Goal: Transaction & Acquisition: Purchase product/service

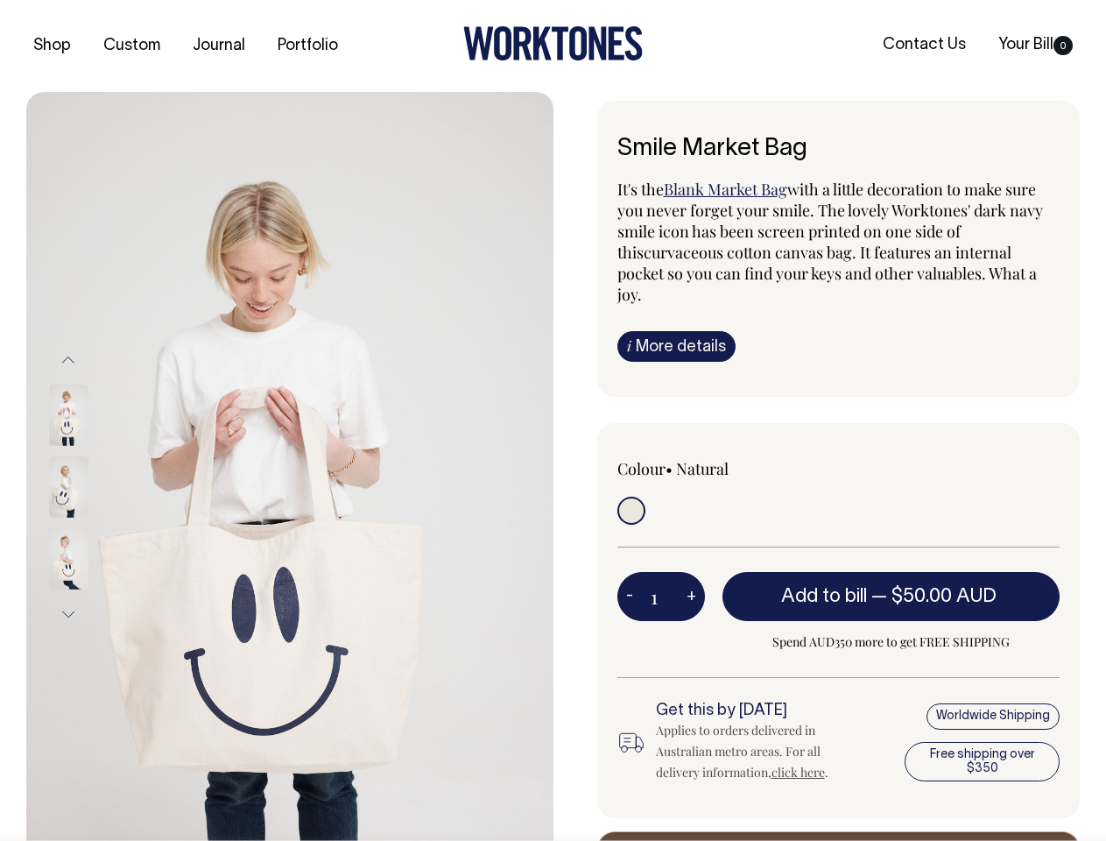
click at [290, 466] on img at bounding box center [289, 487] width 527 height 790
click at [92, 486] on div at bounding box center [92, 487] width 88 height 72
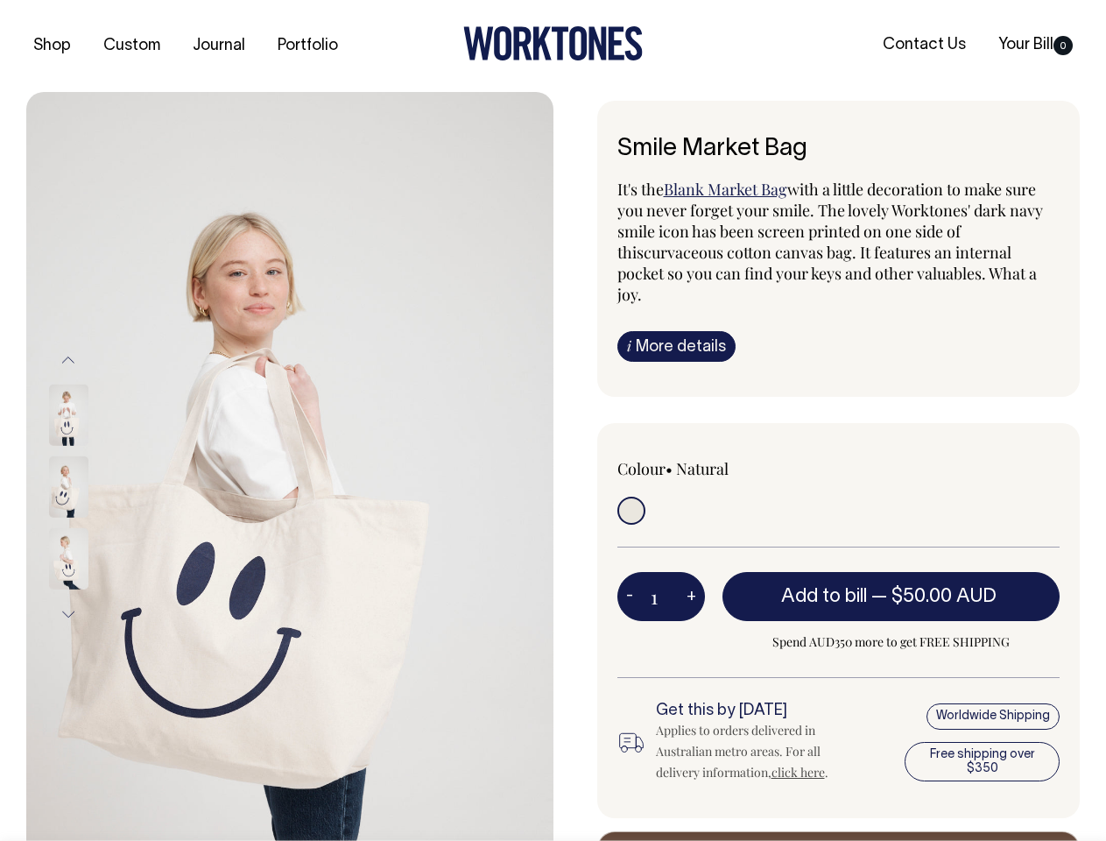
click at [68, 359] on button "Previous" at bounding box center [68, 359] width 26 height 39
click at [92, 523] on div at bounding box center [92, 559] width 88 height 72
click at [68, 614] on button "Next" at bounding box center [68, 614] width 26 height 39
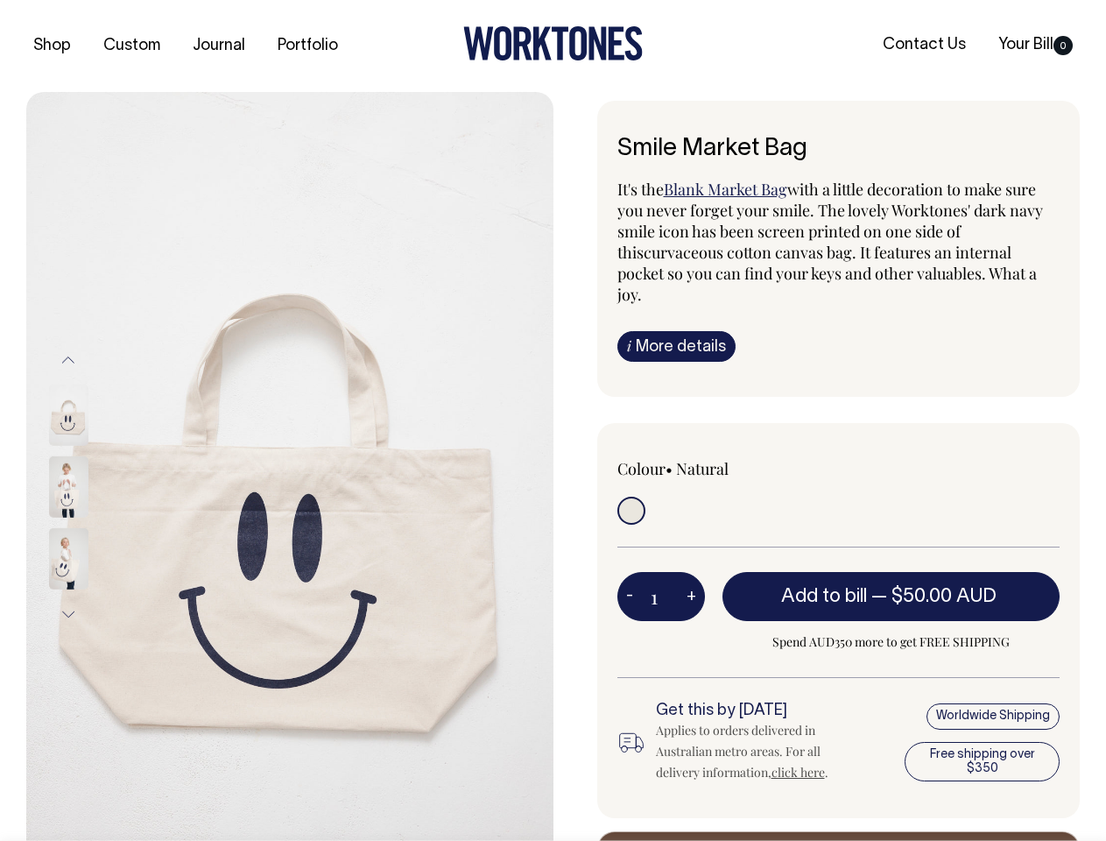
click at [630, 579] on button "-" at bounding box center [630, 596] width 25 height 35
click at [691, 579] on button "+" at bounding box center [691, 596] width 27 height 35
type input "2"
click at [892, 588] on span "— $50.00 AUD" at bounding box center [937, 597] width 130 height 18
